Goal: Task Accomplishment & Management: Use online tool/utility

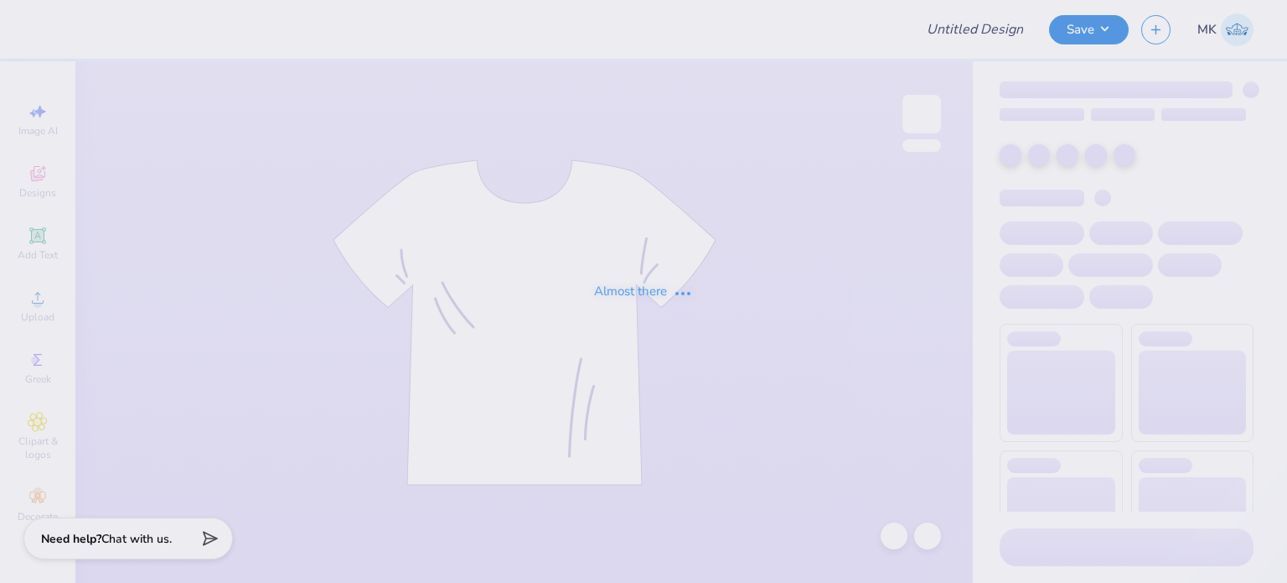
type input "rodeo"
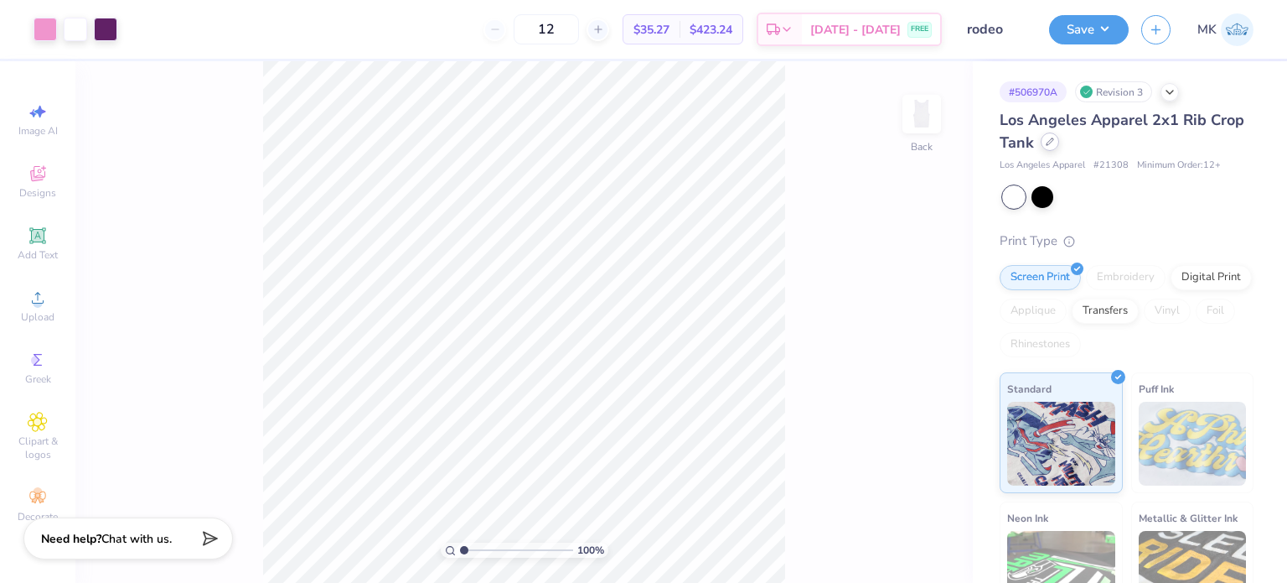
click at [1054, 141] on icon at bounding box center [1050, 141] width 8 height 8
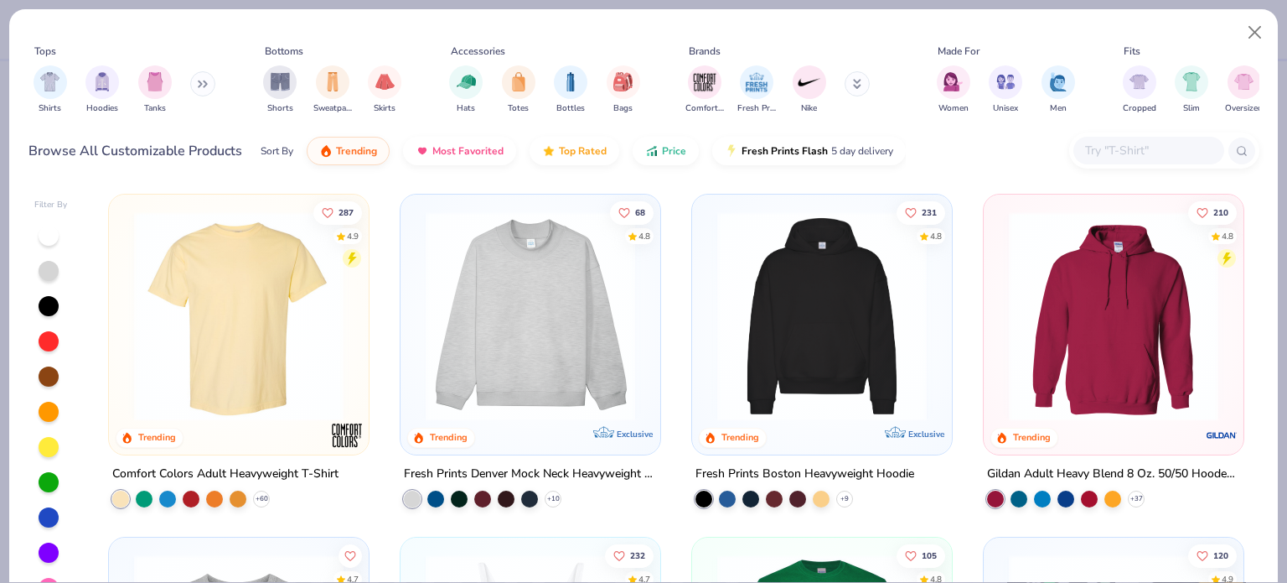
click at [1123, 149] on input "text" at bounding box center [1148, 150] width 129 height 19
paste input "1019"
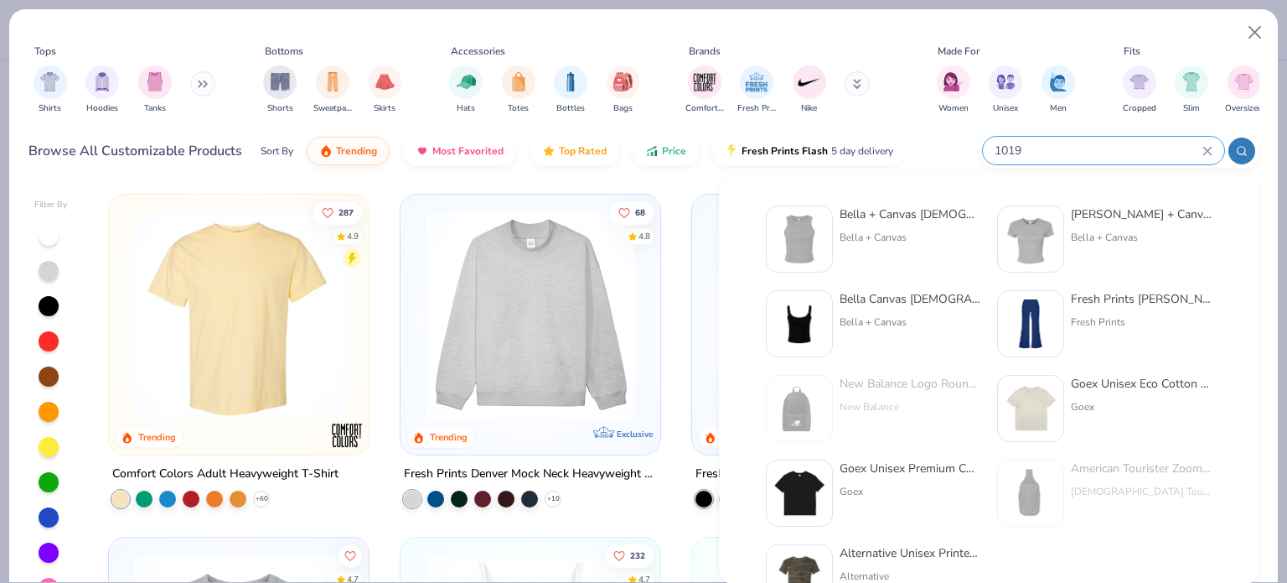
type input "1019"
click at [930, 227] on div "Bella + Canvas Ladies' Micro Ribbed Racerback Tank Bella + Canvas" at bounding box center [910, 238] width 141 height 67
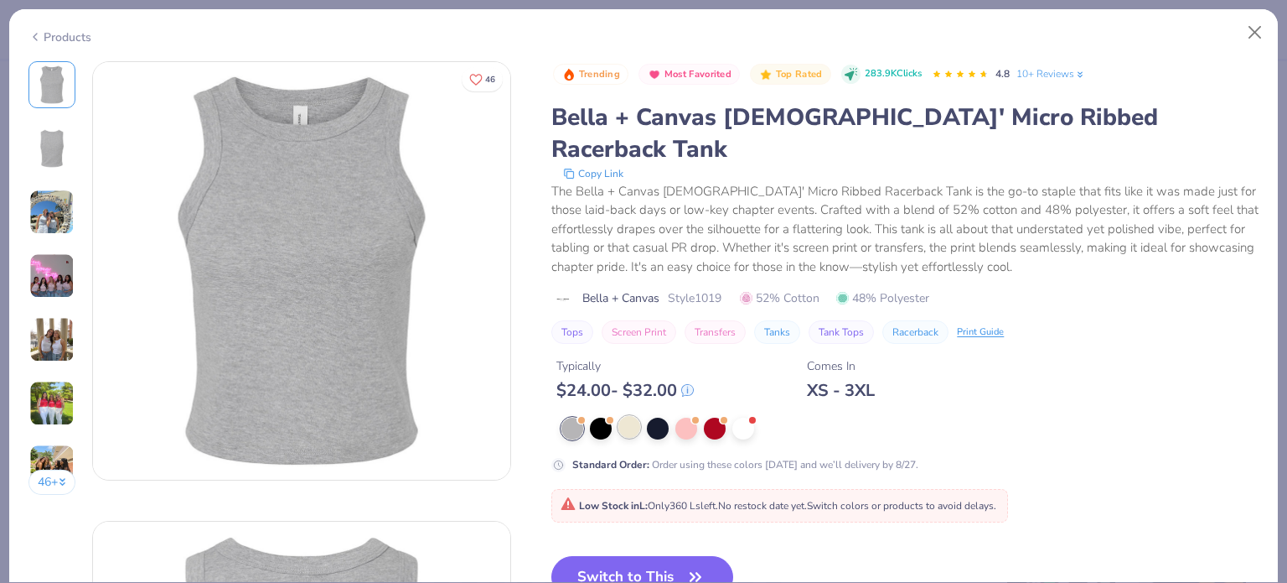
click at [639, 416] on div at bounding box center [630, 427] width 22 height 22
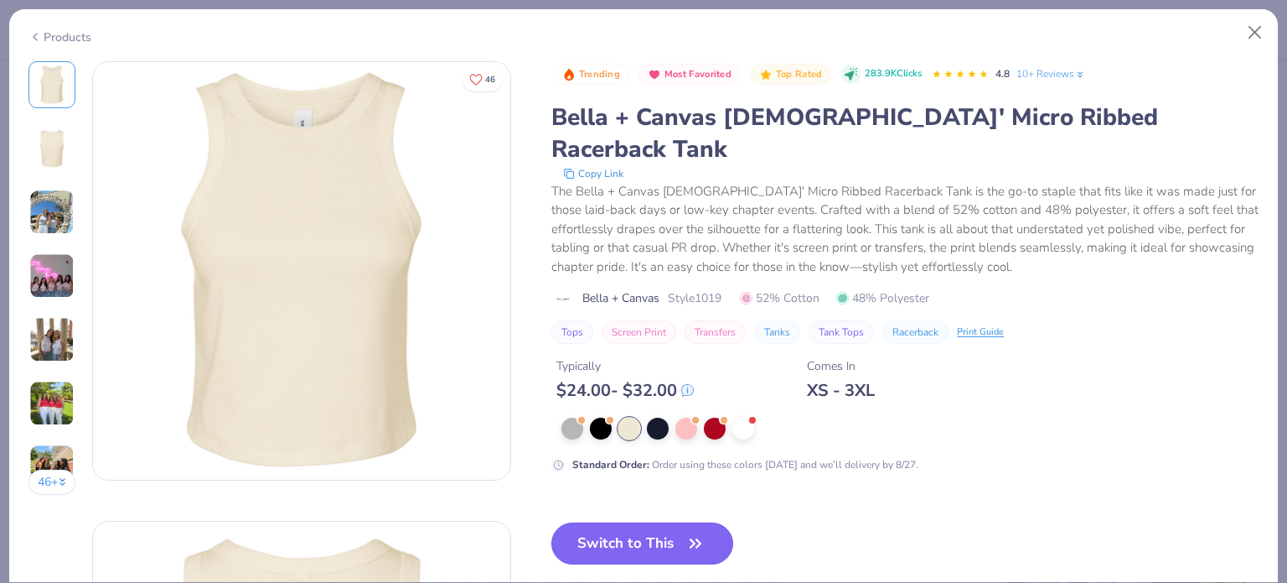
click at [654, 522] on button "Switch to This" at bounding box center [643, 543] width 182 height 42
click at [741, 416] on div at bounding box center [744, 427] width 22 height 22
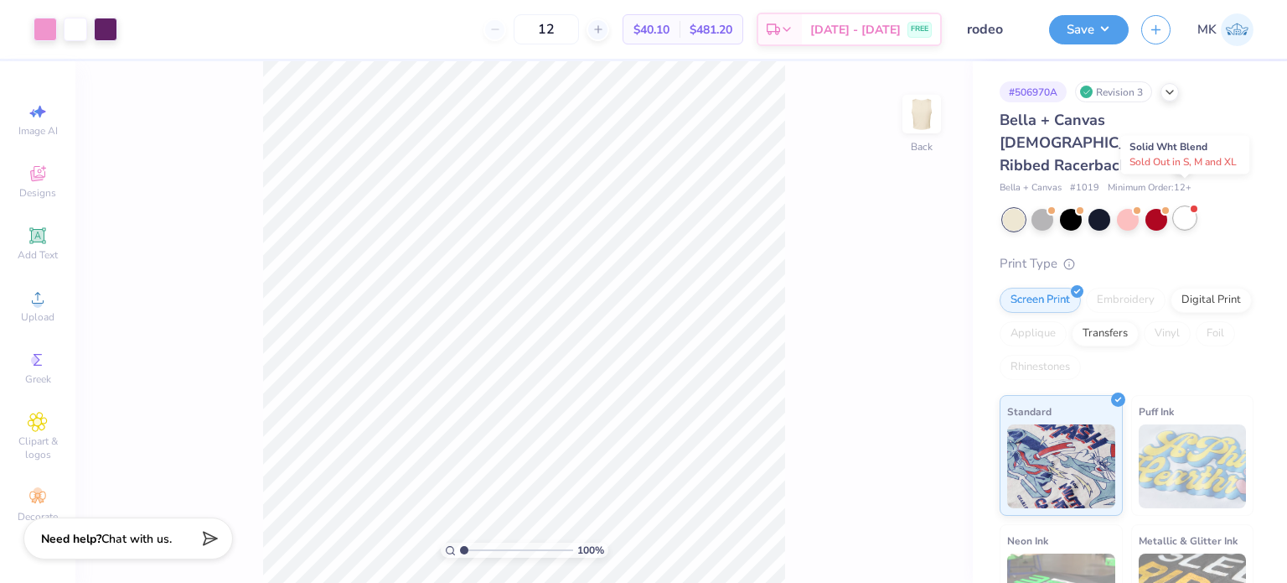
click at [1189, 207] on div at bounding box center [1185, 218] width 22 height 22
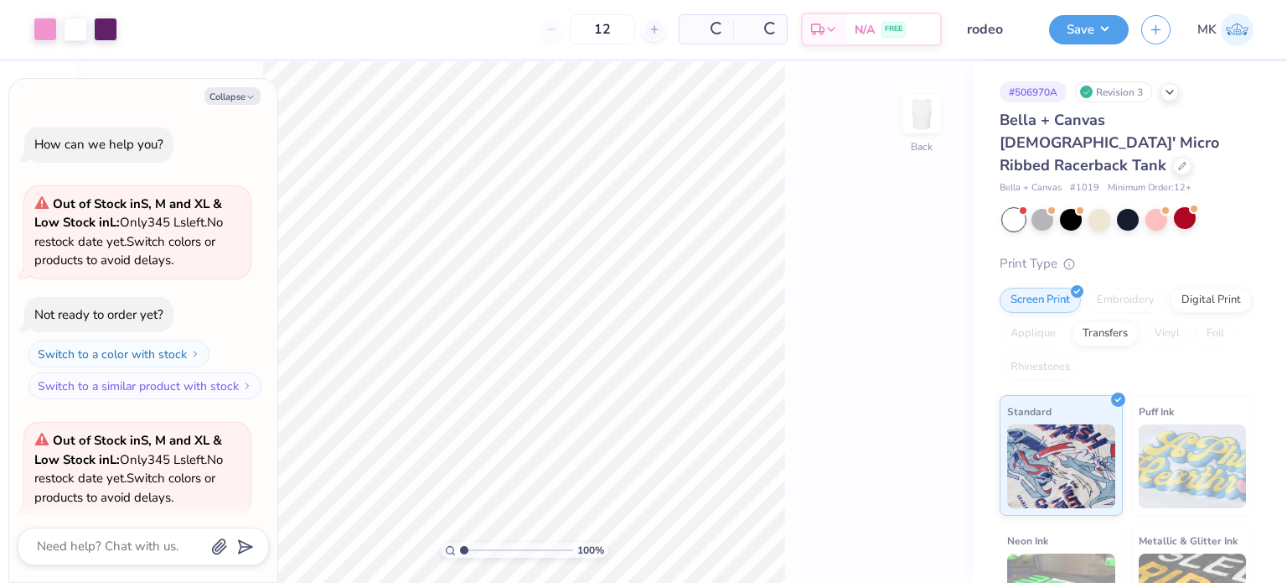
scroll to position [129, 0]
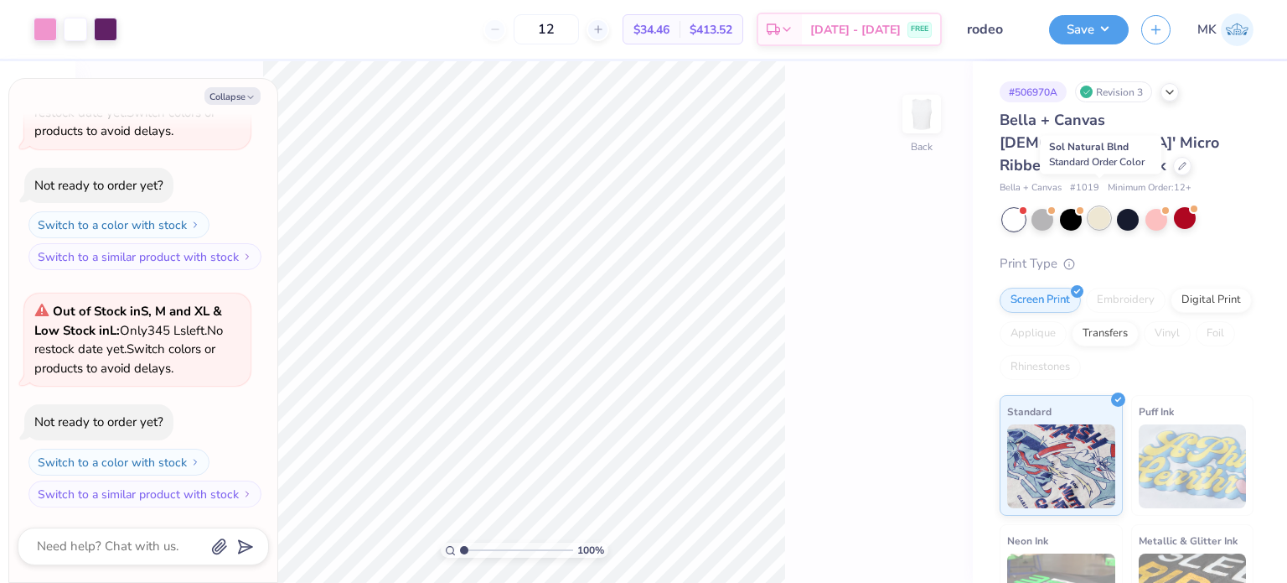
click at [1097, 207] on div at bounding box center [1100, 218] width 22 height 22
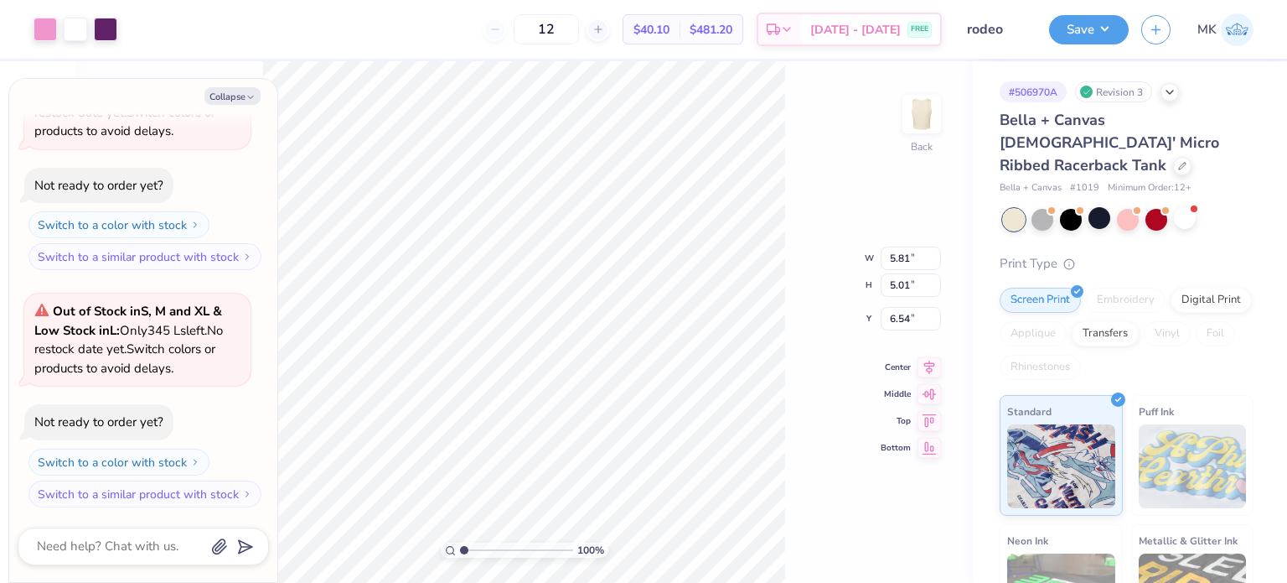
type textarea "x"
type input "2.99"
click at [1083, 33] on button "Save" at bounding box center [1089, 27] width 80 height 29
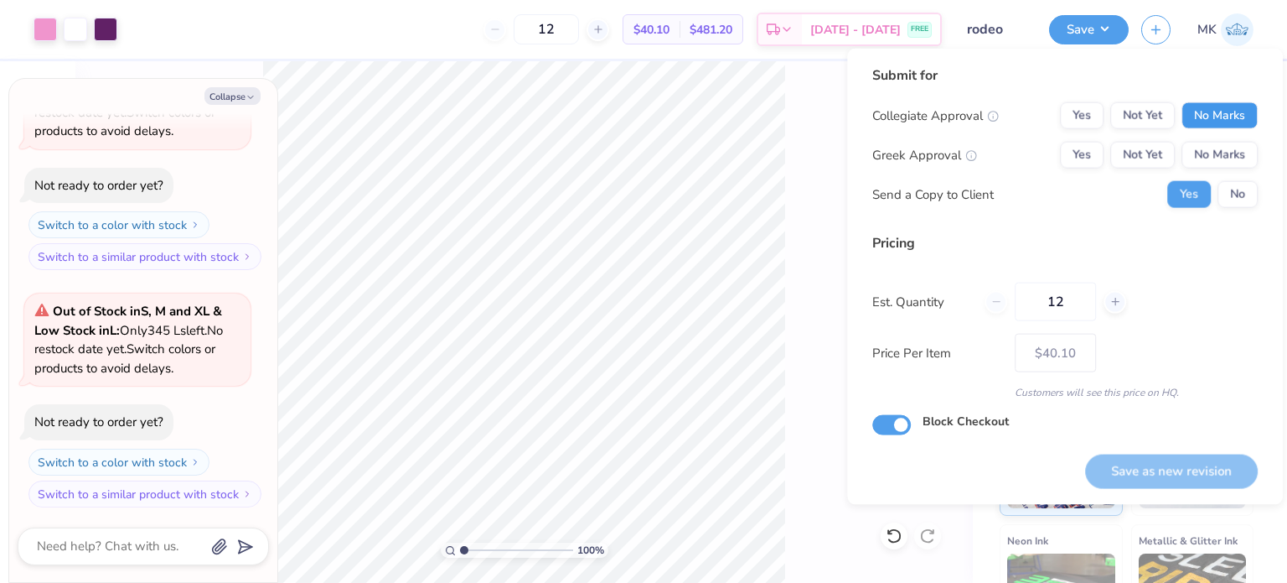
click at [1192, 110] on button "No Marks" at bounding box center [1220, 115] width 76 height 27
click at [1085, 148] on button "Yes" at bounding box center [1082, 155] width 44 height 27
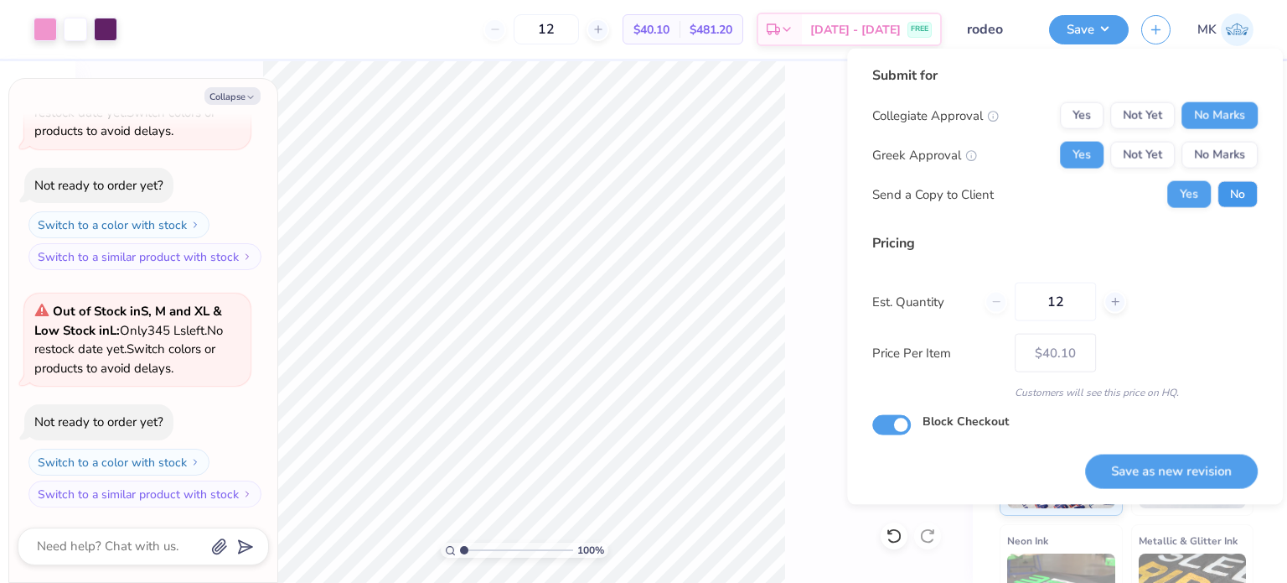
click at [1240, 186] on button "No" at bounding box center [1238, 194] width 40 height 27
type textarea "x"
click at [1110, 458] on button "Save as new revision" at bounding box center [1171, 470] width 173 height 34
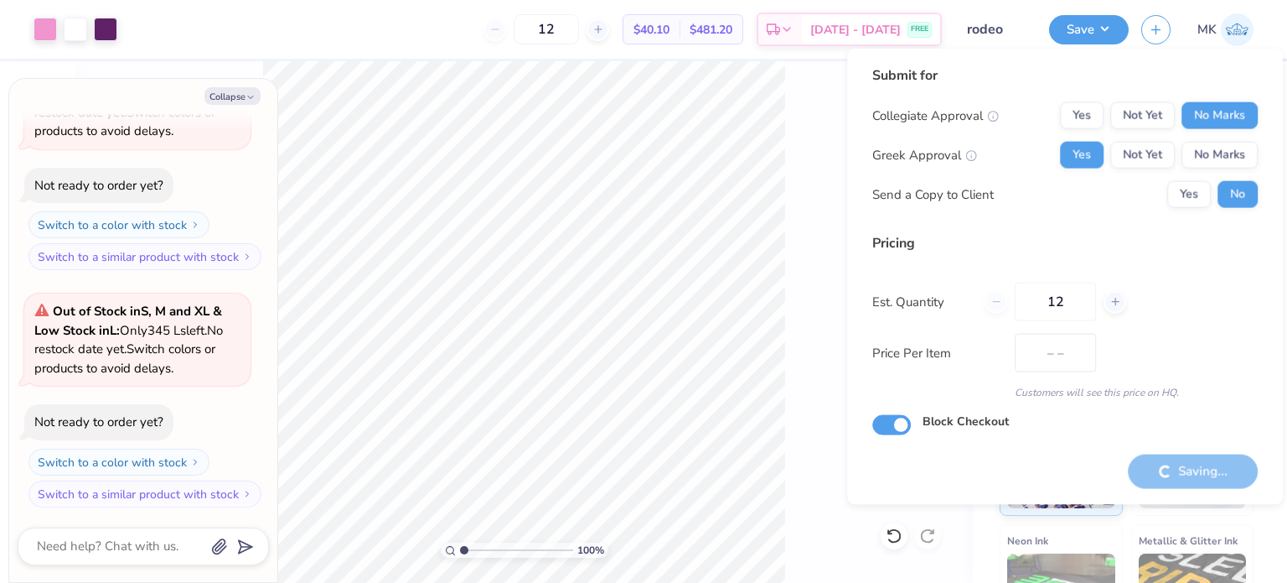
type input "$40.10"
type textarea "x"
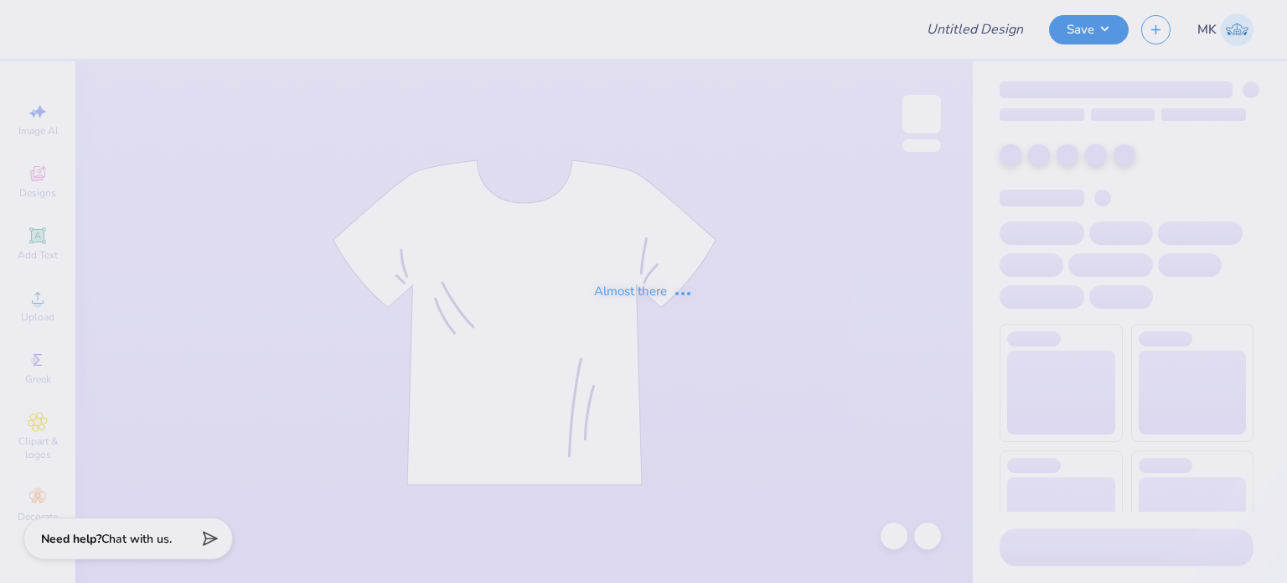
type input "rodeo"
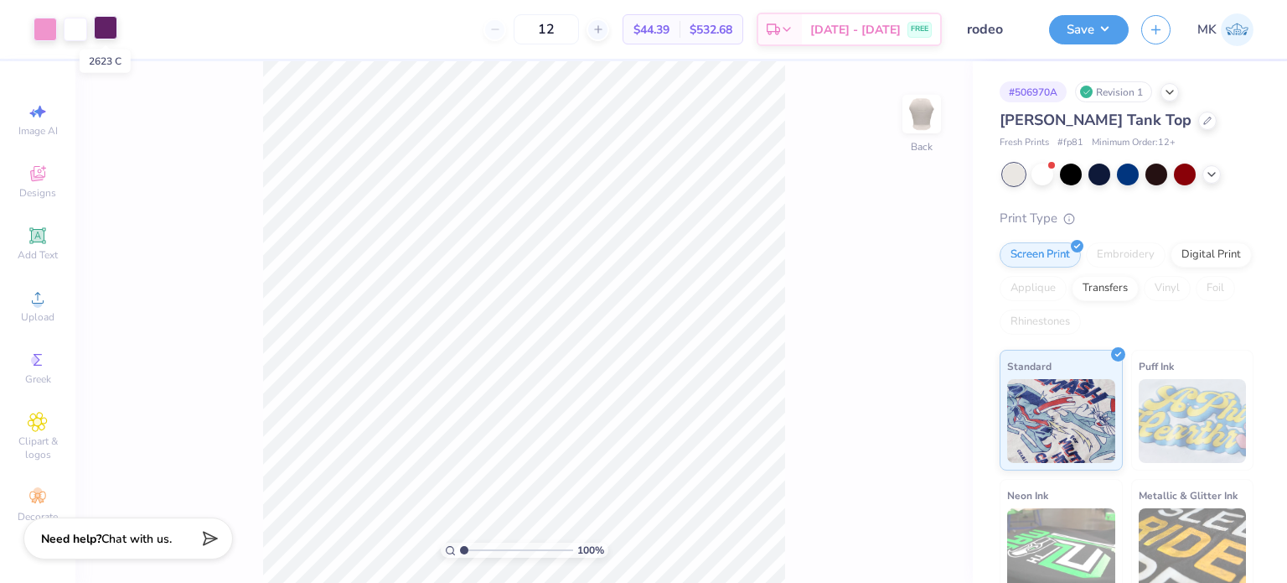
click at [102, 32] on div at bounding box center [105, 27] width 23 height 23
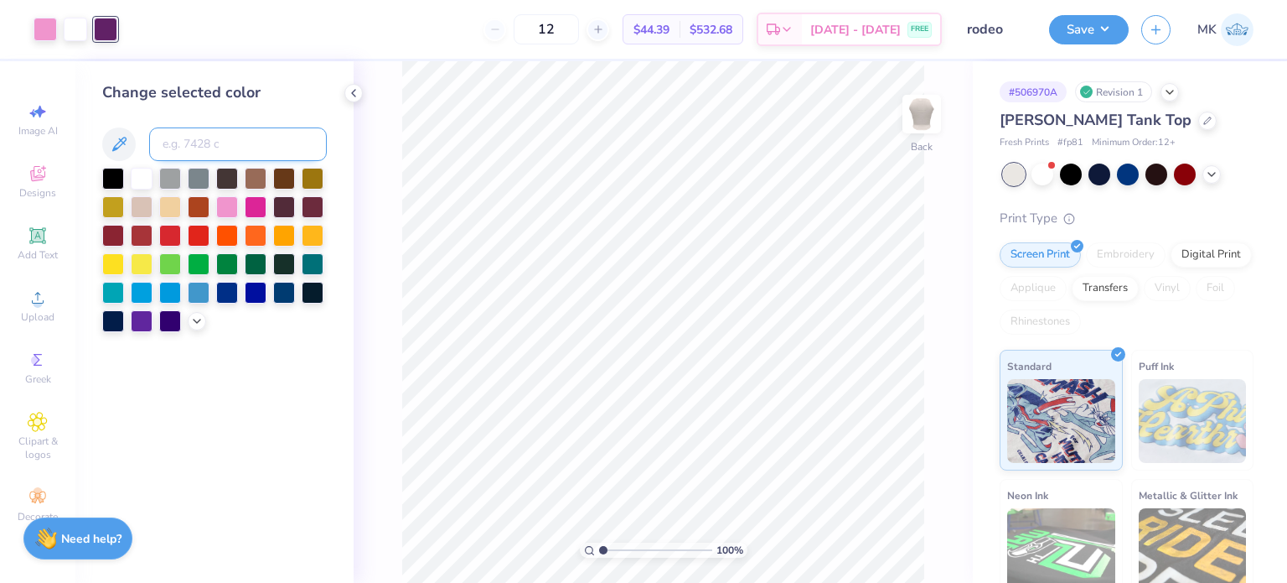
click at [188, 153] on input at bounding box center [238, 144] width 178 height 34
type input "223"
click at [893, 540] on icon at bounding box center [894, 535] width 17 height 17
click at [183, 141] on input at bounding box center [238, 144] width 178 height 34
type input "2623"
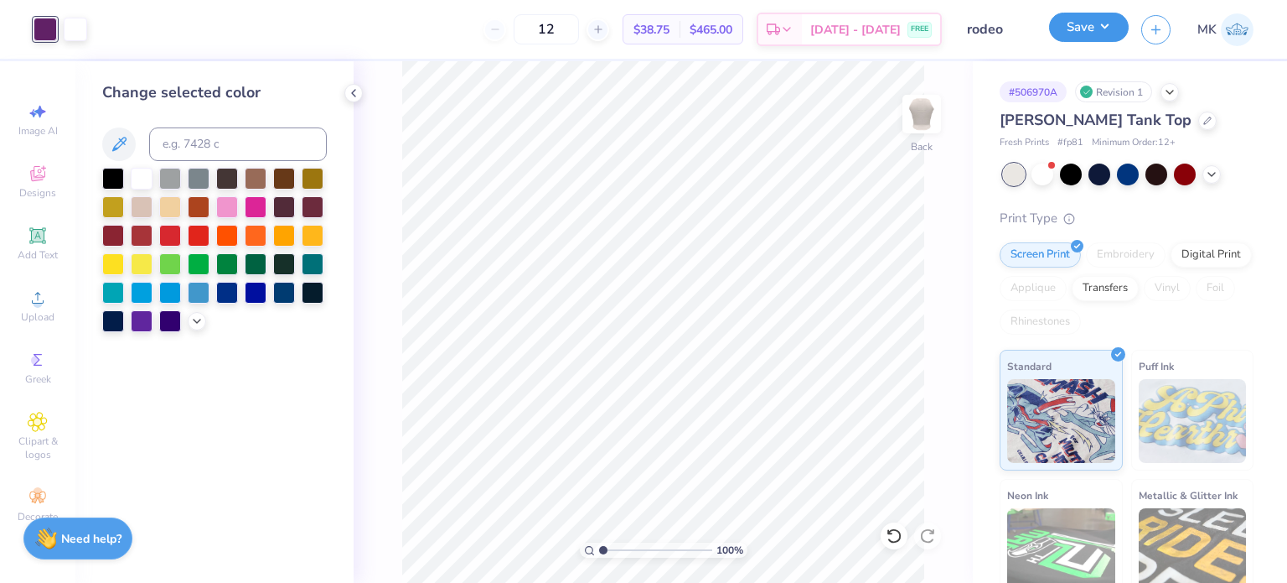
click at [1087, 33] on button "Save" at bounding box center [1089, 27] width 80 height 29
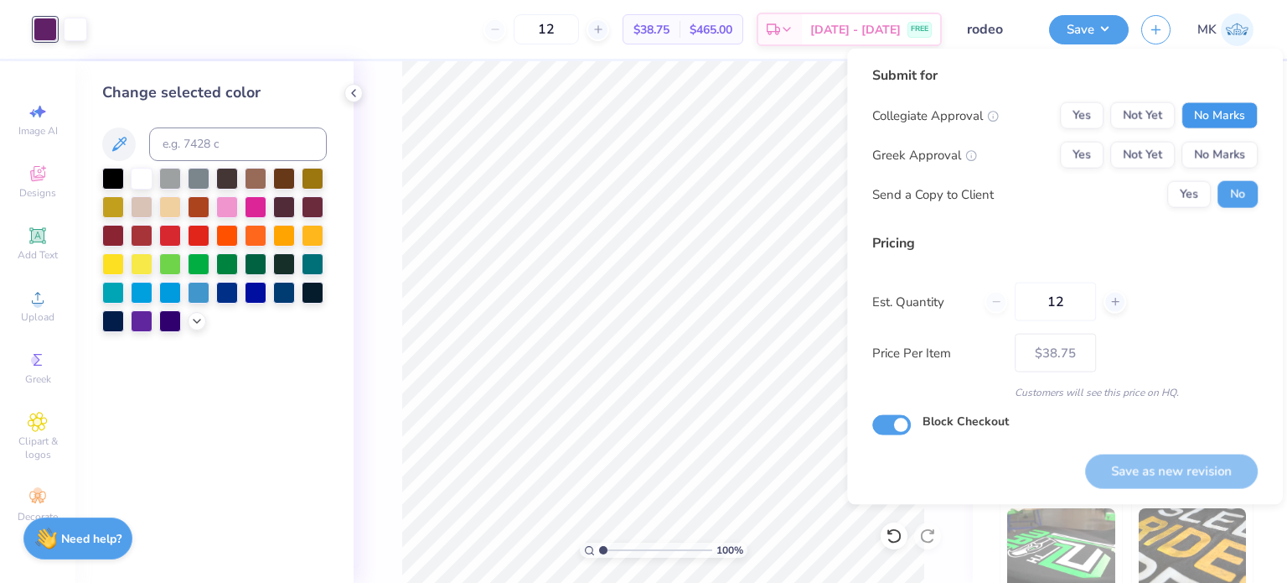
click at [1217, 120] on button "No Marks" at bounding box center [1220, 115] width 76 height 27
click at [1085, 150] on button "Yes" at bounding box center [1082, 155] width 44 height 27
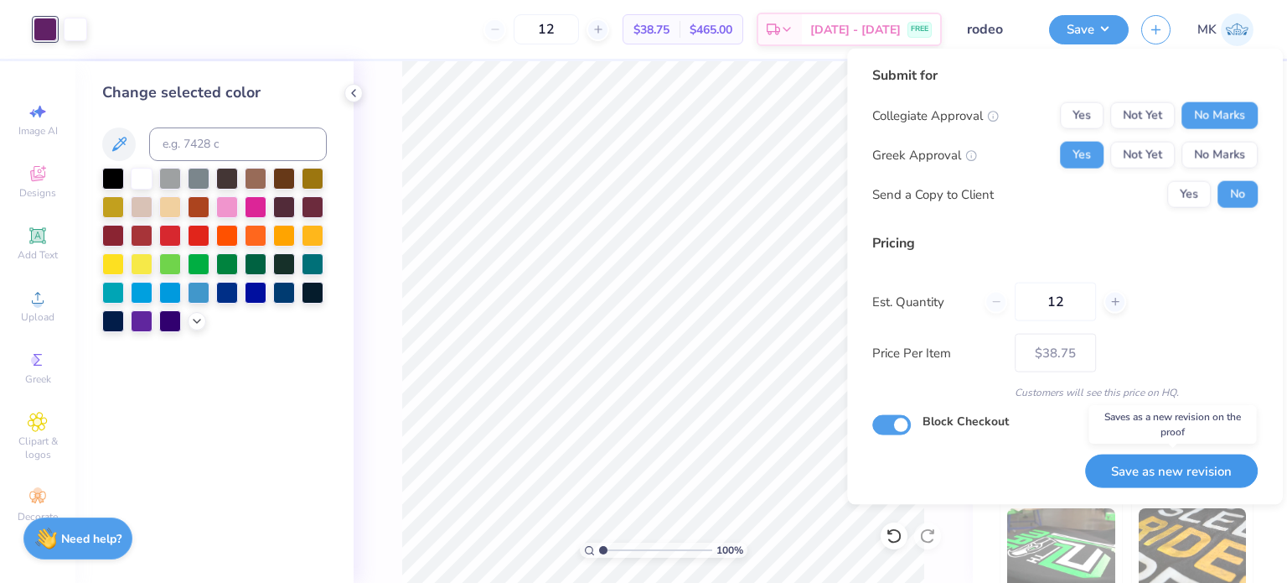
click at [1140, 469] on button "Save as new revision" at bounding box center [1171, 470] width 173 height 34
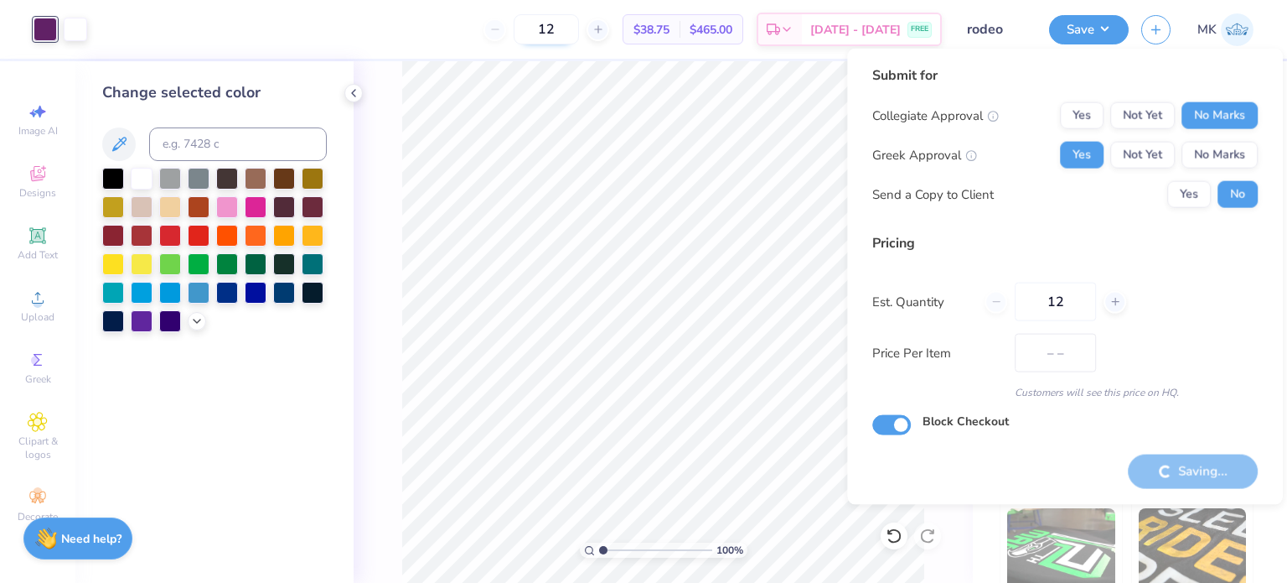
type input "$38.75"
